Goal: Task Accomplishment & Management: Manage account settings

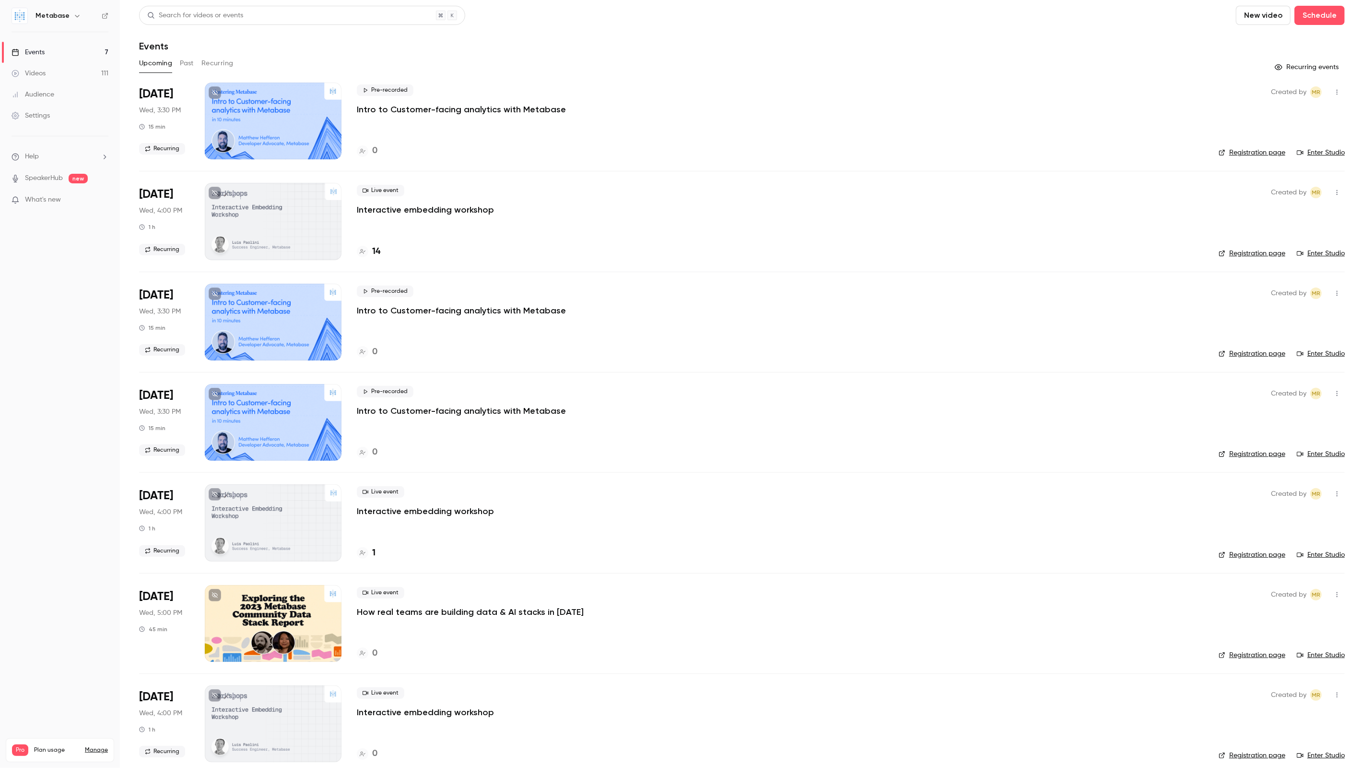
scroll to position [10, 0]
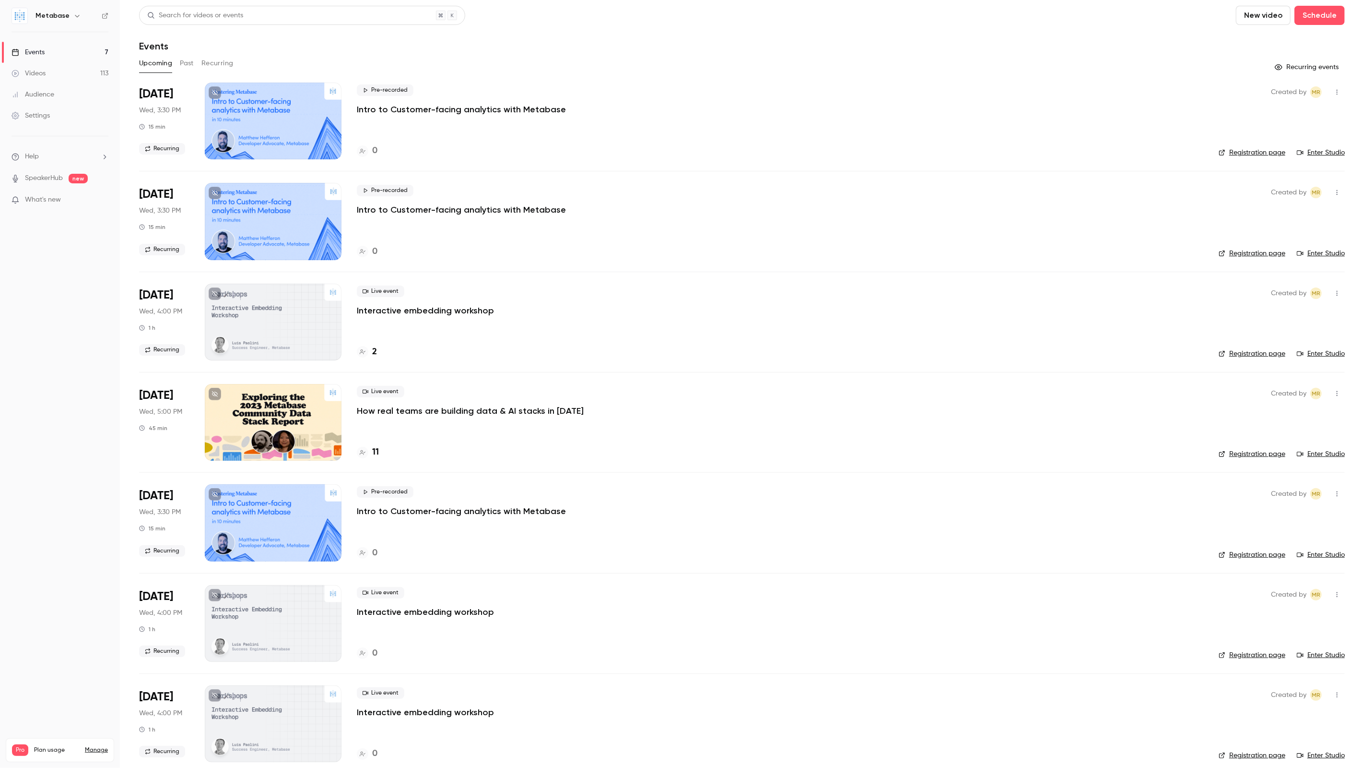
click at [394, 410] on p "How real teams are building data & AI stacks in [DATE]" at bounding box center [470, 411] width 227 height 12
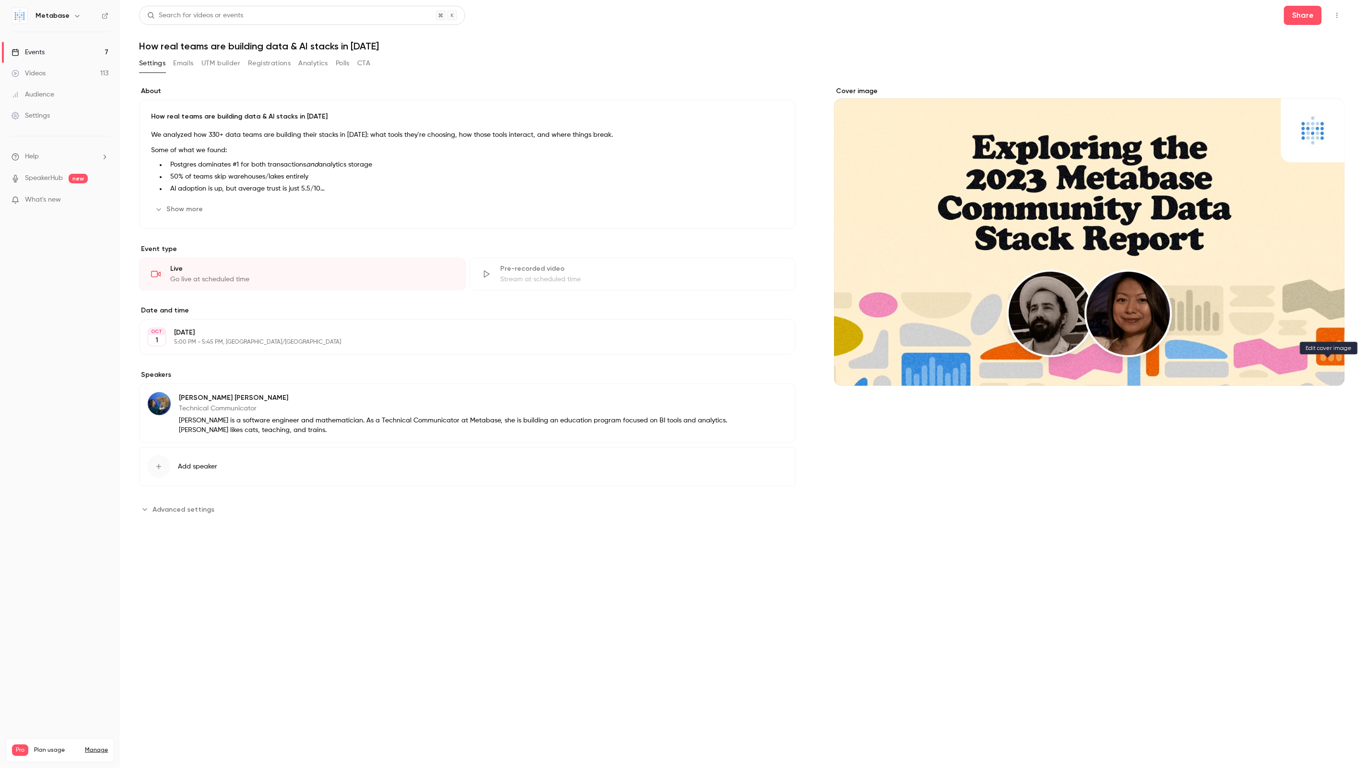
click at [1334, 373] on button "Cover image" at bounding box center [1327, 368] width 19 height 19
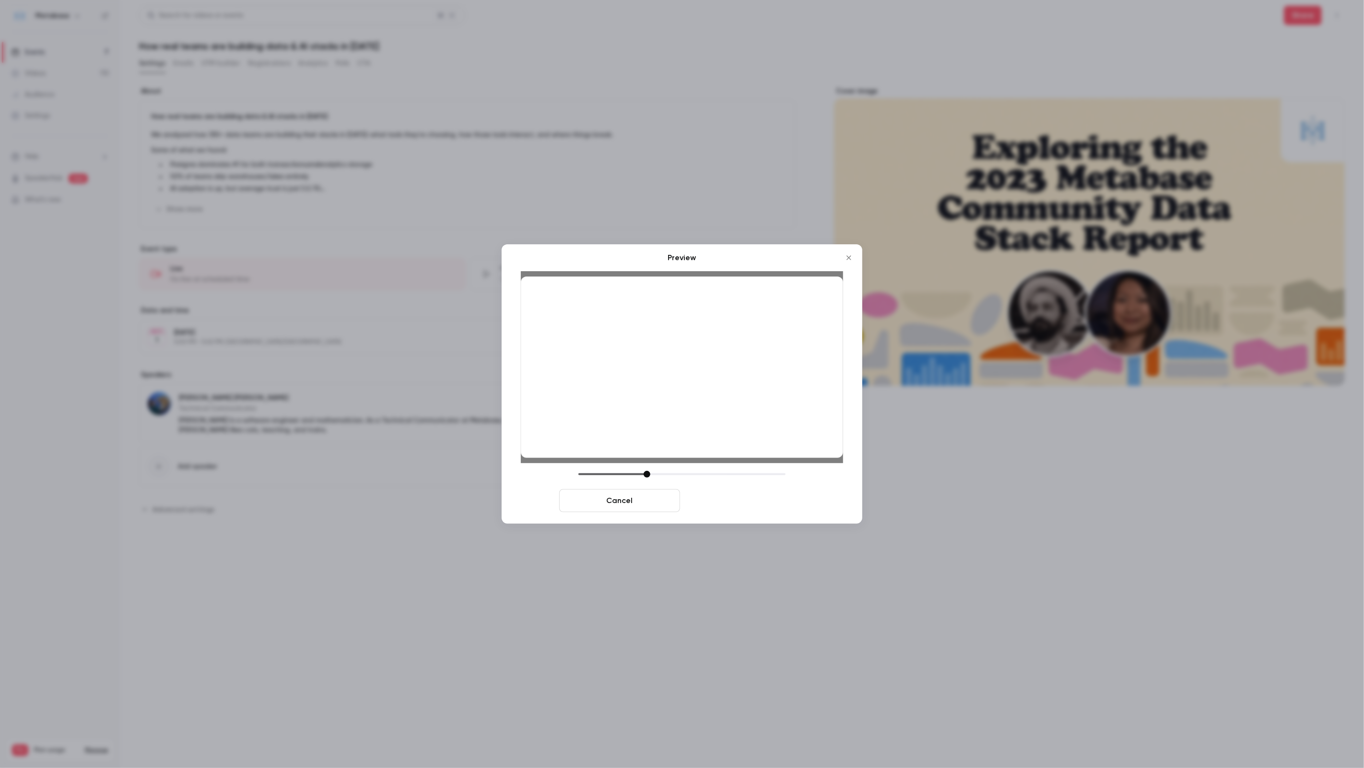
click at [758, 507] on button "Save cover" at bounding box center [744, 500] width 121 height 23
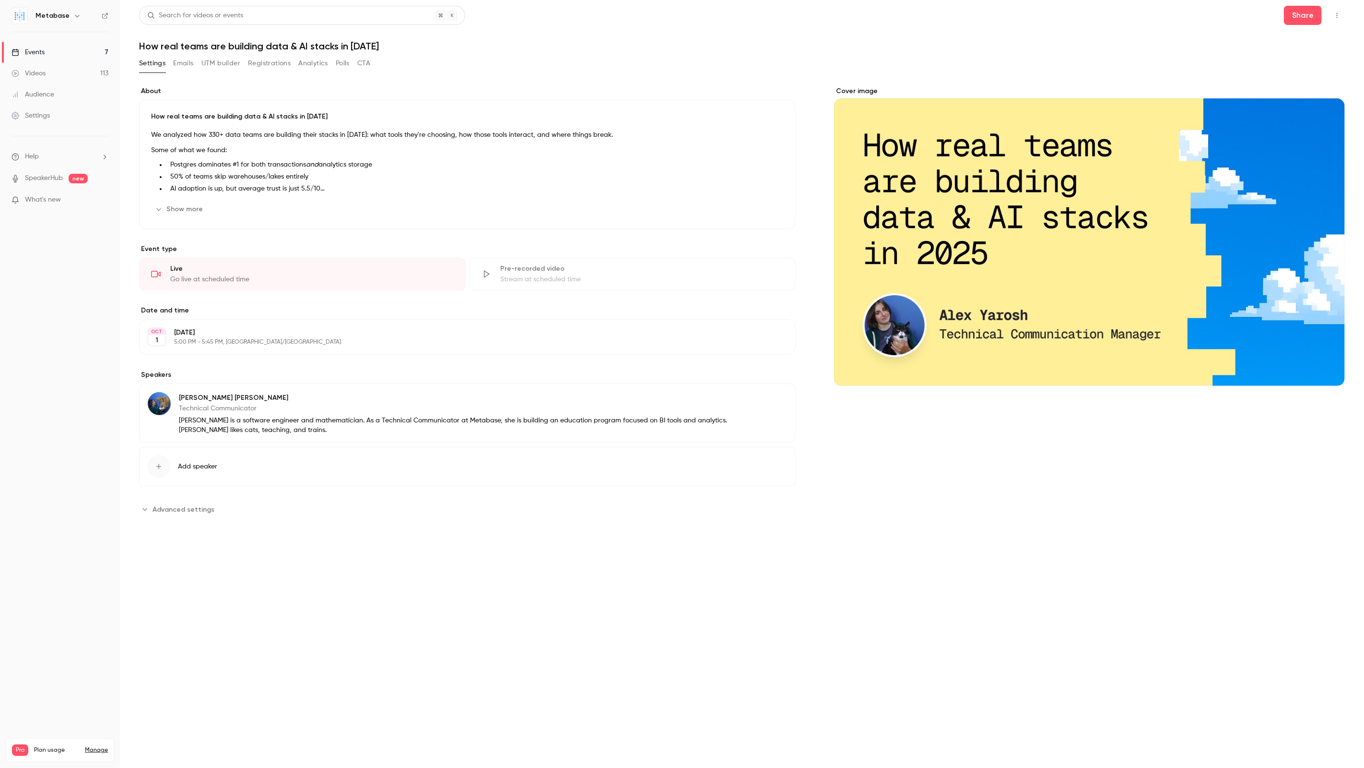
click at [73, 50] on link "Events 7" at bounding box center [60, 52] width 120 height 21
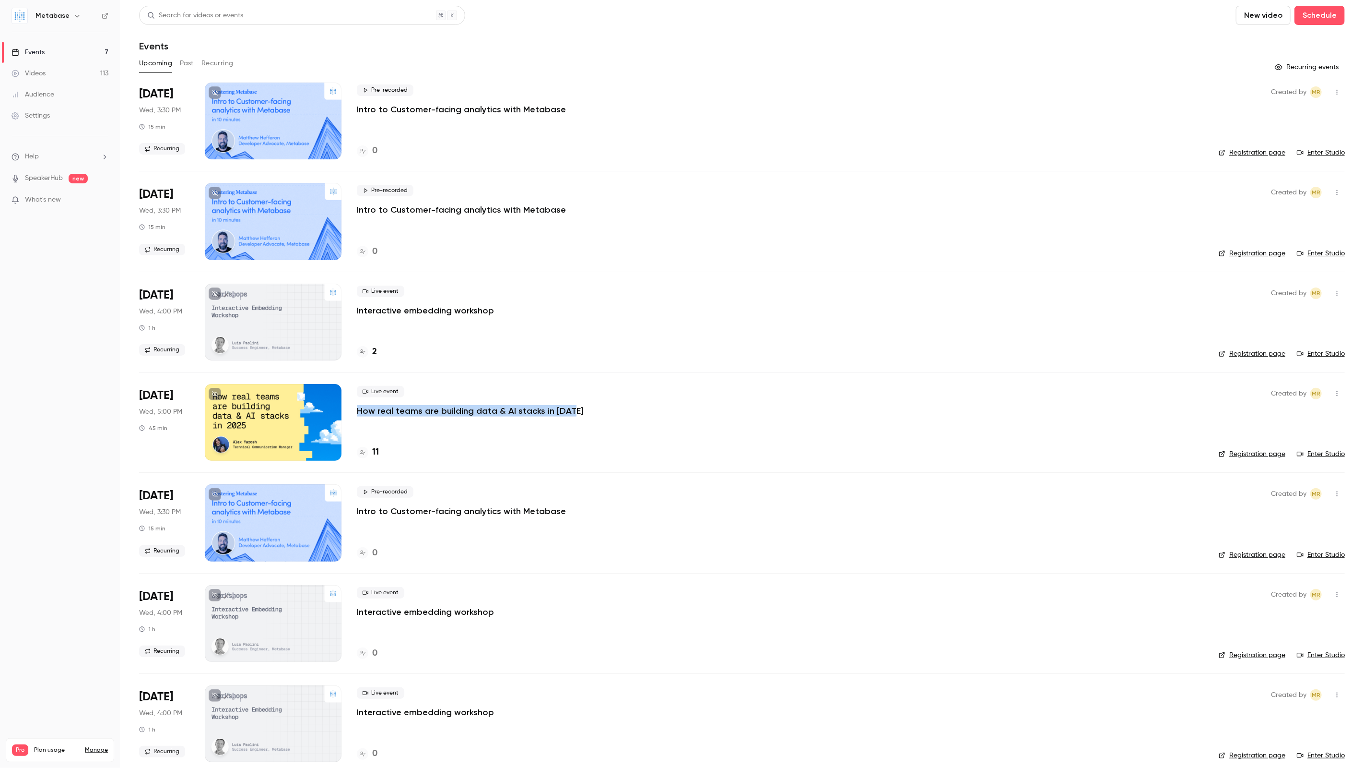
drag, startPoint x: 584, startPoint y: 403, endPoint x: 585, endPoint y: 410, distance: 6.8
click at [585, 410] on div "Live event How real teams are building data & AI stacks in [DATE]" at bounding box center [780, 401] width 847 height 31
copy p "How real teams are building data & AI stacks in [DATE]"
click at [0, 362] on nav "Metabase Events 7 Videos 113 Audience Settings Help SpeakerHub new What's new P…" at bounding box center [60, 384] width 120 height 768
